Goal: Information Seeking & Learning: Learn about a topic

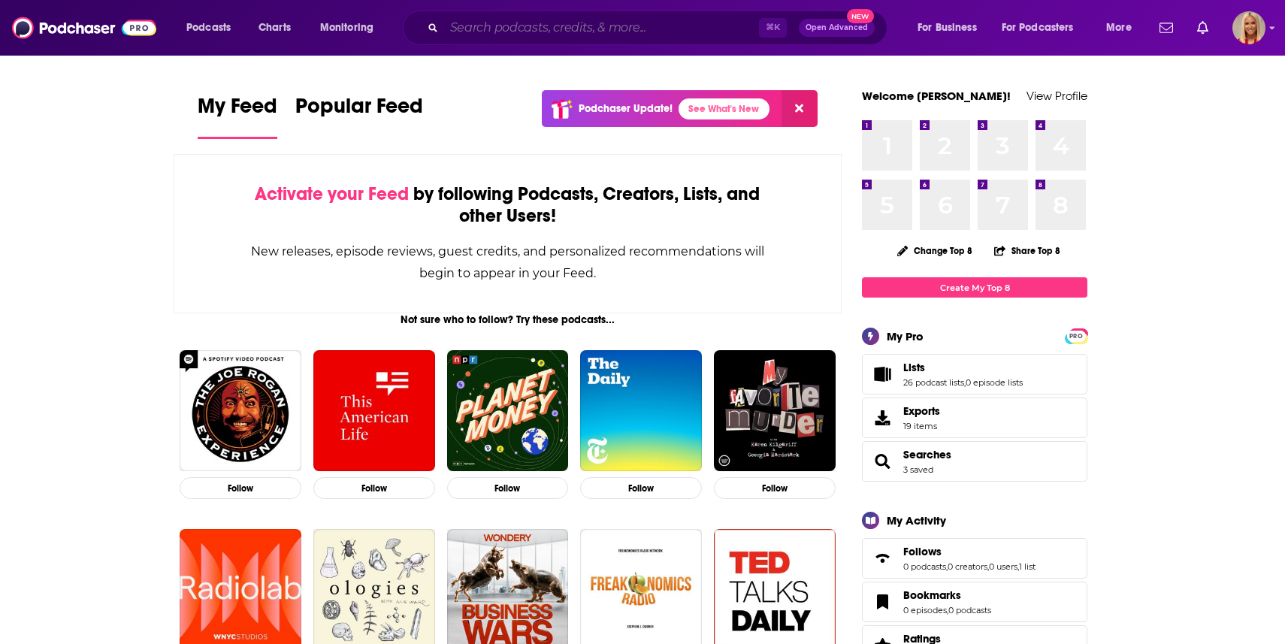
click at [632, 35] on input "Search podcasts, credits, & more..." at bounding box center [601, 28] width 315 height 24
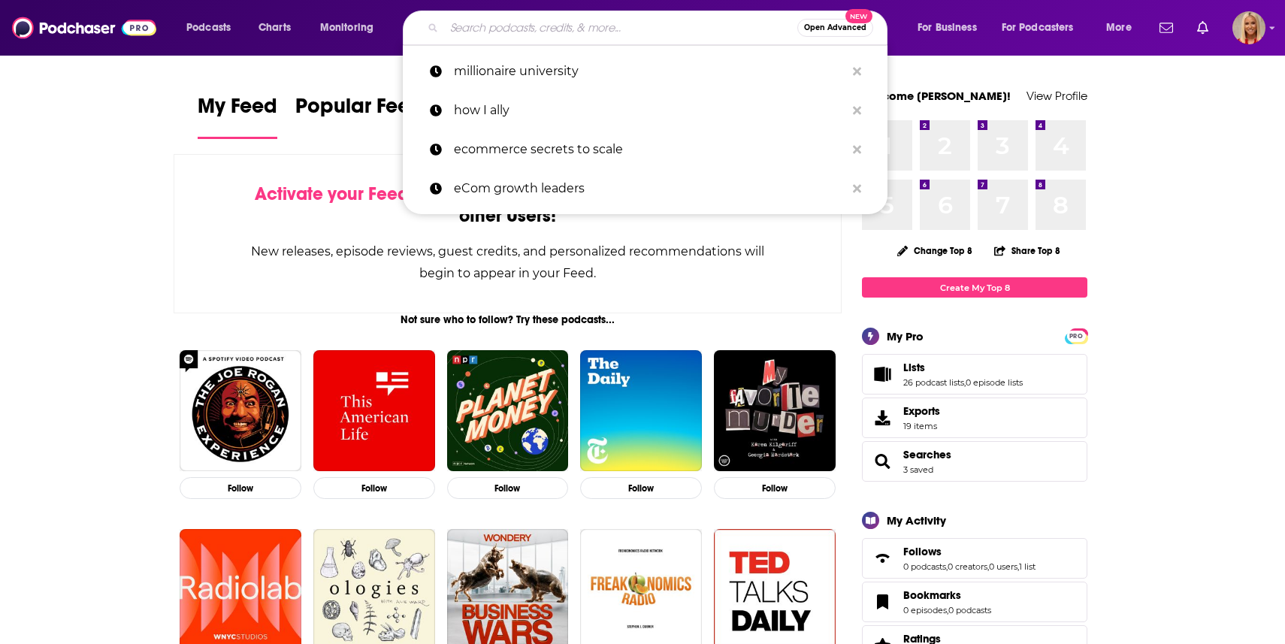
paste input "L621I - Dolo Sitametcon - Adi el Seddo Eiusmo, Tempori Utlaboree Dolorem, ali E…"
type input "L621I - Dolo Sitametcon - Adi el Seddo Eiusmo, Tempori Utlaboree Dolorem, ali E…"
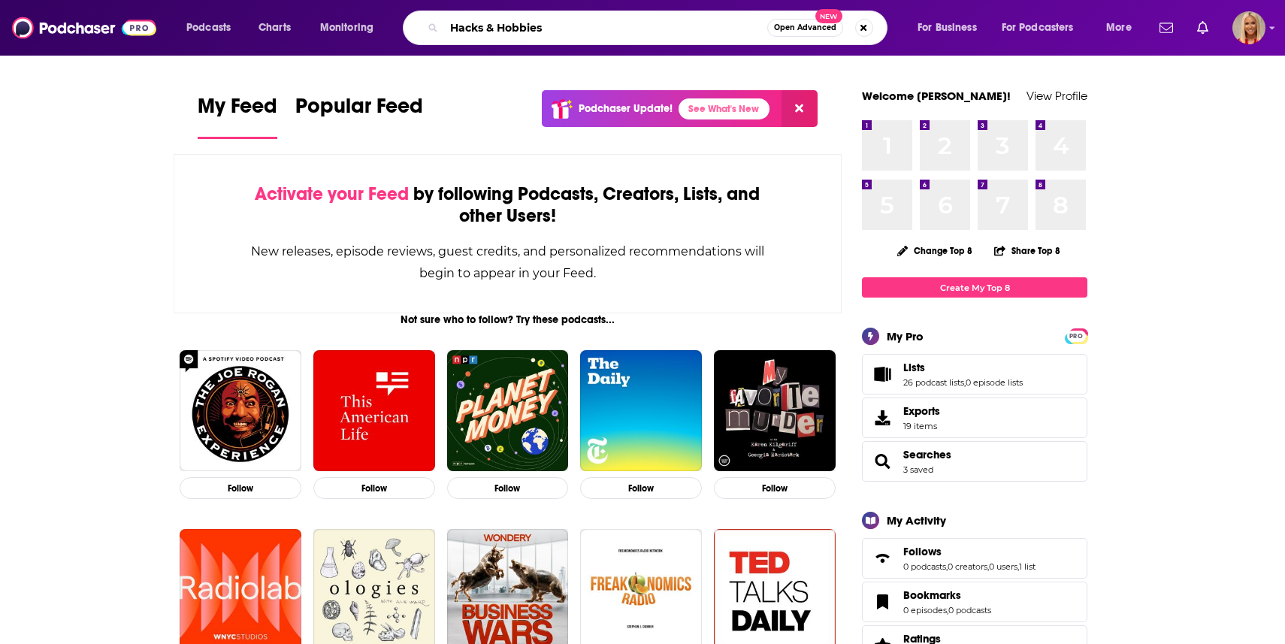
type input "Hacks & Hobbies"
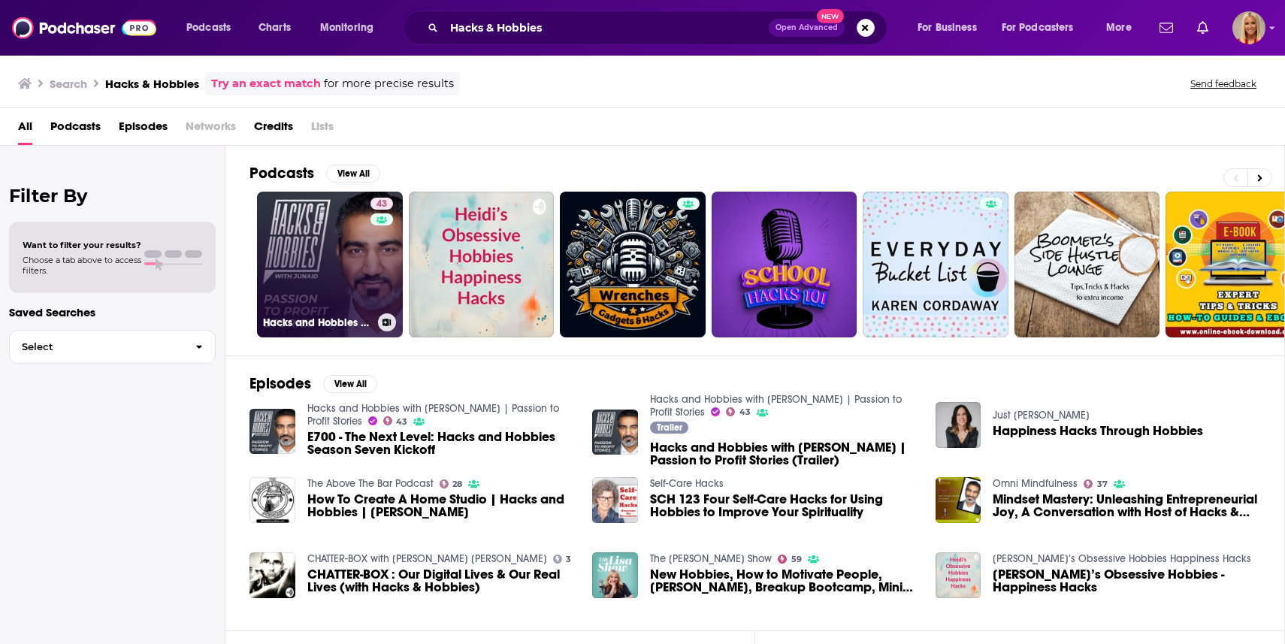
click at [315, 271] on link "43 Hacks and Hobbies with [PERSON_NAME] | Passion to Profit Stories" at bounding box center [330, 265] width 146 height 146
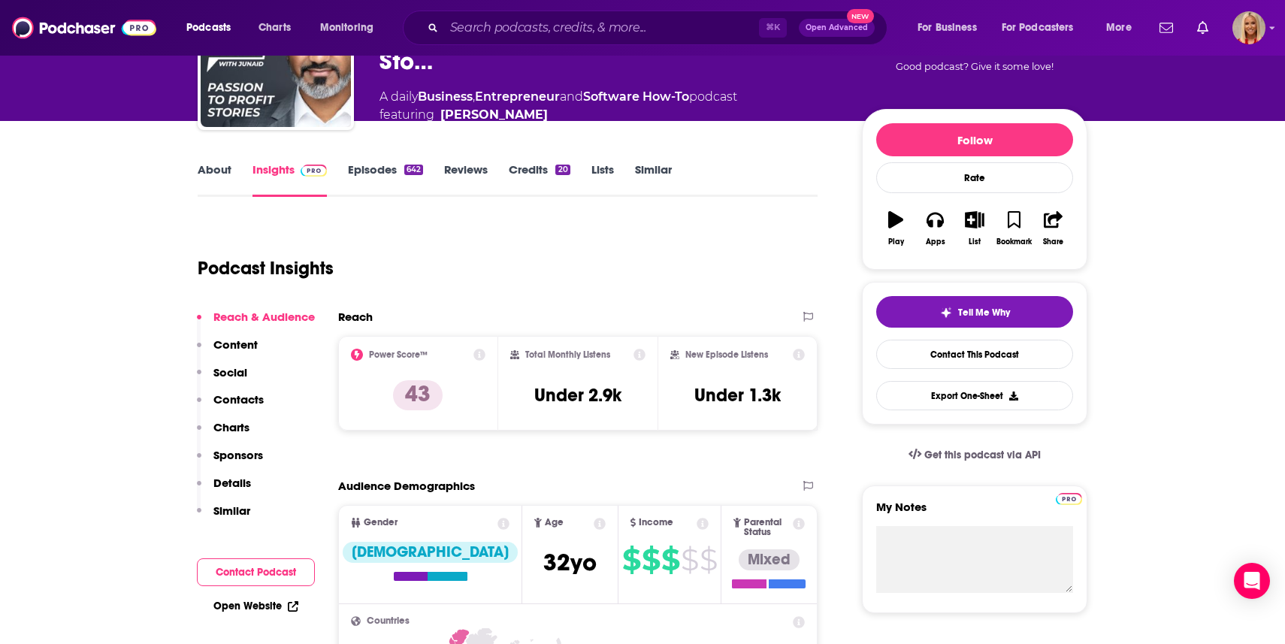
scroll to position [165, 0]
